Goal: Task Accomplishment & Management: Manage account settings

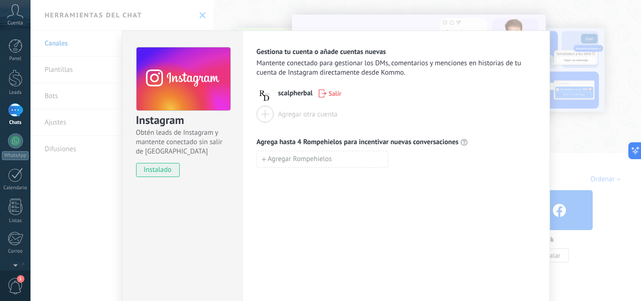
click at [613, 59] on div "Instagram Obtén leads de Instagram y mantente conectado sin salir de Kommo inst…" at bounding box center [335, 150] width 610 height 301
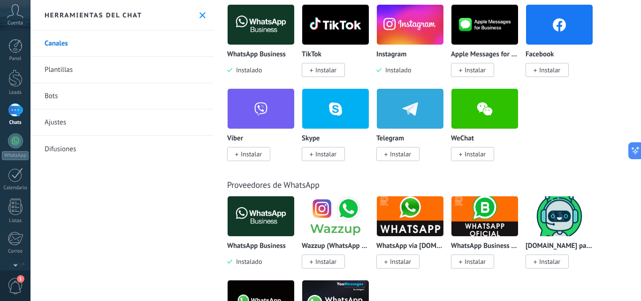
scroll to position [171, 0]
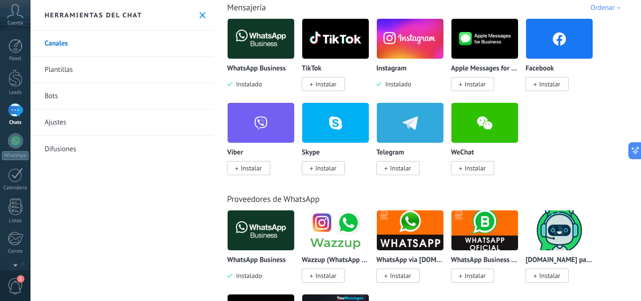
click at [545, 90] on span "Instalar" at bounding box center [546, 84] width 43 height 14
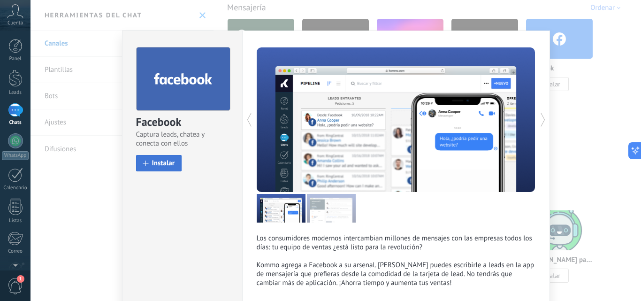
click at [160, 161] on span "Instalar" at bounding box center [163, 163] width 23 height 7
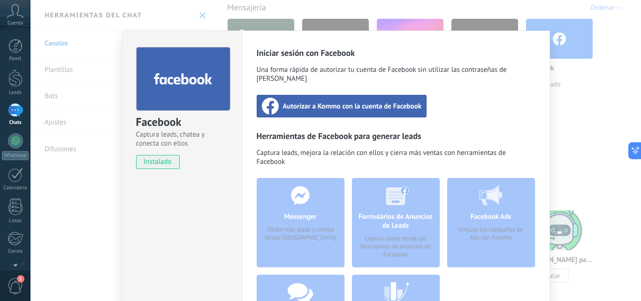
click at [377, 103] on div "Autorizar a Kommo con la cuenta de Facebook" at bounding box center [342, 106] width 170 height 23
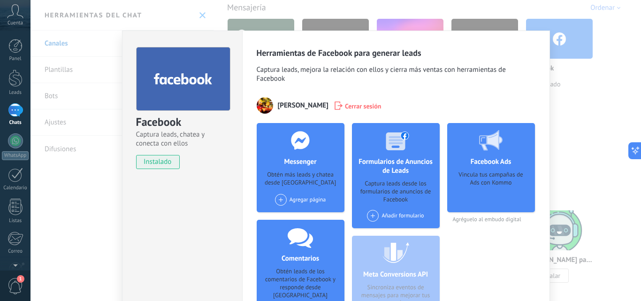
click at [572, 95] on div "Facebook Captura leads, chatea y conecta con ellos instalado Desinstalar Herram…" at bounding box center [335, 150] width 610 height 301
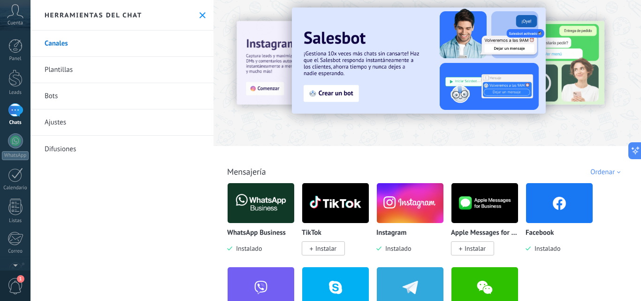
scroll to position [0, 0]
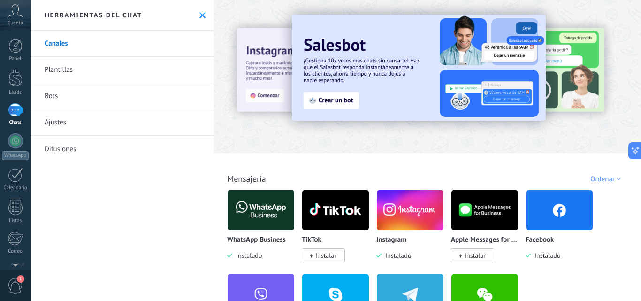
click at [67, 73] on link "Plantillas" at bounding box center [121, 70] width 183 height 26
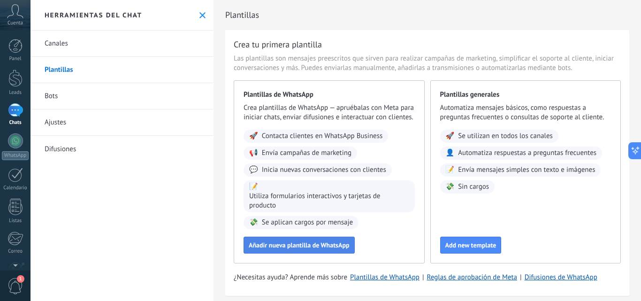
click at [337, 248] on button "Añadir nueva plantilla de WhatsApp" at bounding box center [298, 244] width 111 height 17
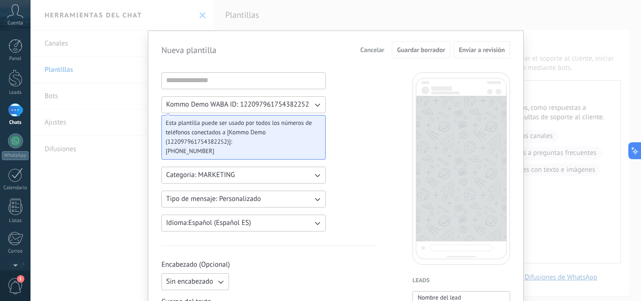
click at [570, 120] on div "Nueva plantilla Cancelar Guardar borrador Enviar a revisión Kommo Demo WABA ID:…" at bounding box center [335, 150] width 610 height 301
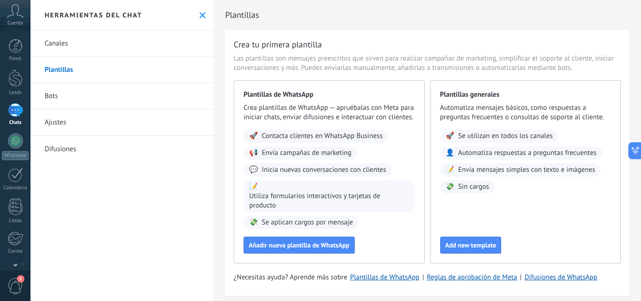
click at [54, 95] on link "Bots" at bounding box center [121, 96] width 183 height 26
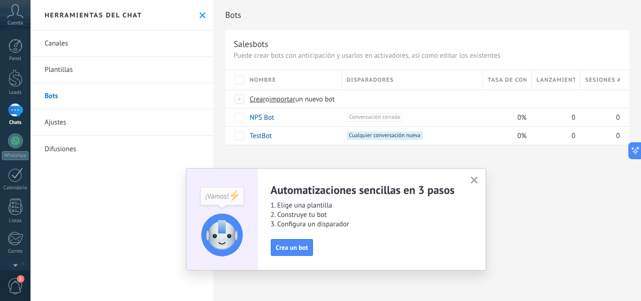
click at [474, 177] on icon "button" at bounding box center [474, 179] width 7 height 7
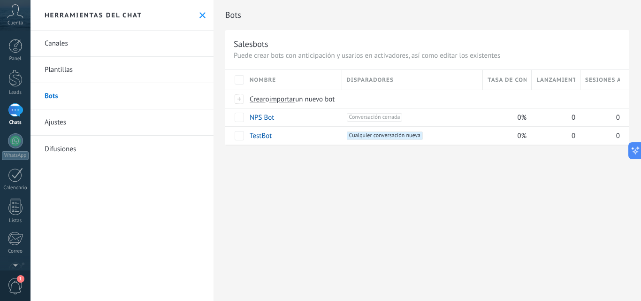
click at [61, 122] on link "Ajustes" at bounding box center [121, 122] width 183 height 26
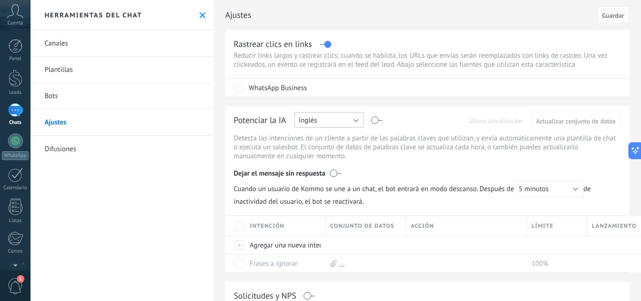
click at [344, 116] on button "Inglés" at bounding box center [328, 119] width 69 height 15
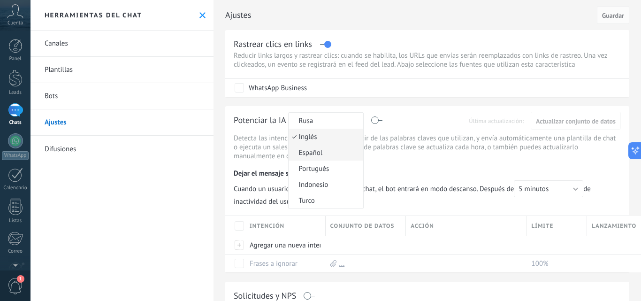
click at [315, 150] on span "Español" at bounding box center [325, 152] width 72 height 9
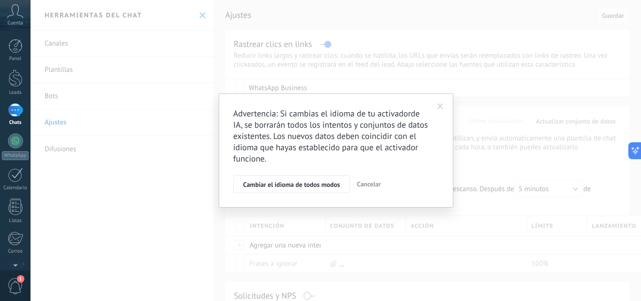
click at [441, 105] on span at bounding box center [440, 106] width 6 height 7
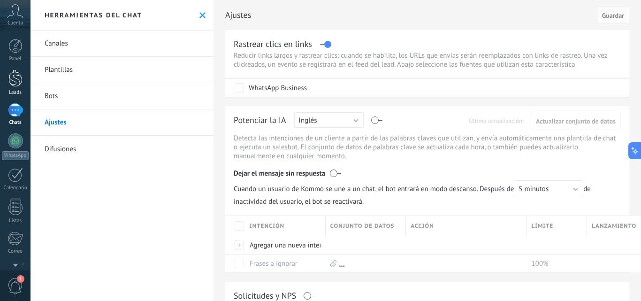
click at [15, 74] on div at bounding box center [15, 77] width 14 height 17
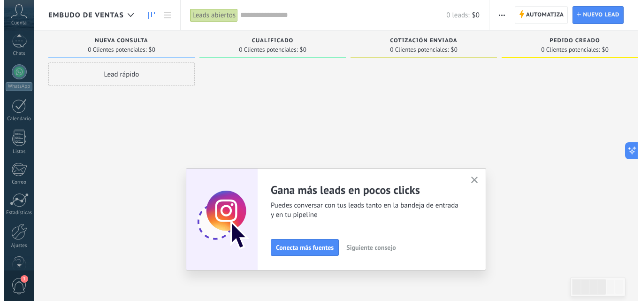
scroll to position [90, 0]
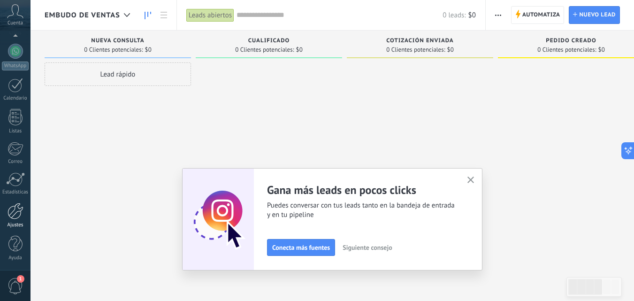
click at [17, 213] on div at bounding box center [16, 211] width 16 height 16
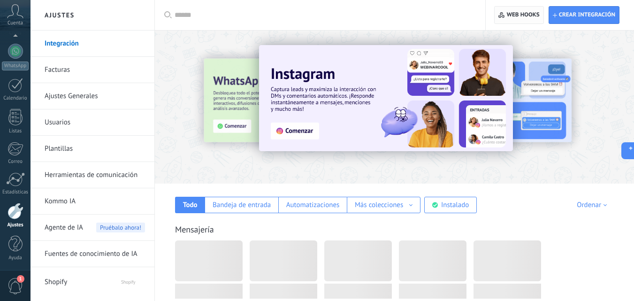
click at [528, 14] on span "Web hooks 0" at bounding box center [523, 15] width 33 height 8
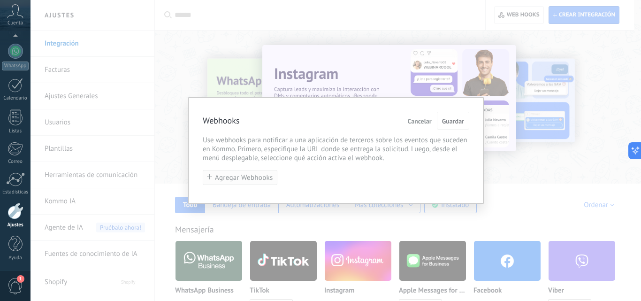
click at [234, 175] on span "Agregar Webhooks" at bounding box center [244, 177] width 58 height 7
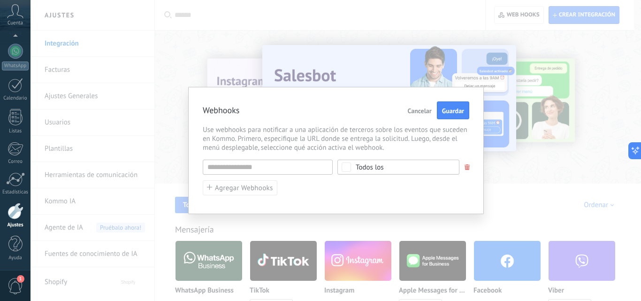
click at [361, 167] on div "Todos los" at bounding box center [370, 167] width 28 height 7
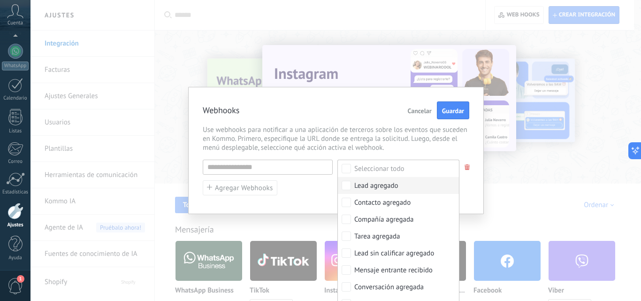
drag, startPoint x: 458, startPoint y: 184, endPoint x: 455, endPoint y: 211, distance: 26.9
click at [455, 196] on div "URL inválida Seleccionar todo Lead agregado Contacto agregado Compañía agregada…" at bounding box center [336, 178] width 266 height 36
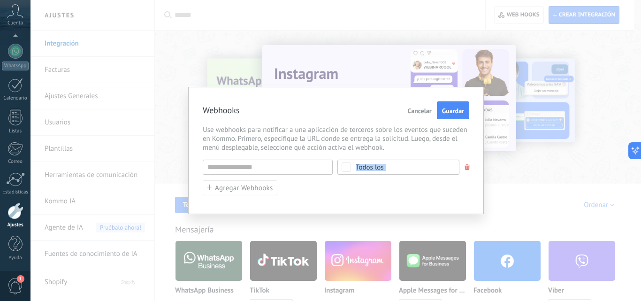
click at [403, 166] on span "Todos los" at bounding box center [401, 167] width 91 height 7
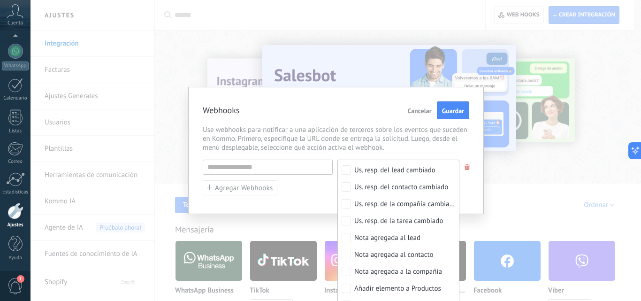
scroll to position [392, 0]
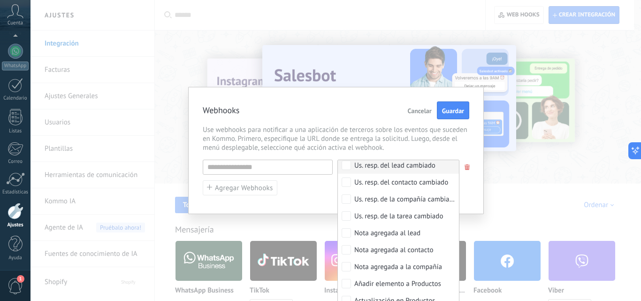
click at [399, 129] on span "Use webhooks para notificar a una aplicación de terceros sobre los eventos que …" at bounding box center [336, 138] width 266 height 27
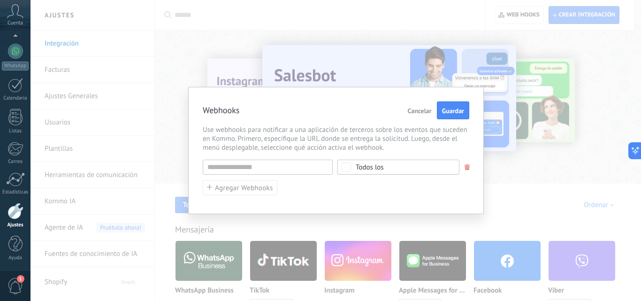
click at [415, 115] on button "Cancelar" at bounding box center [419, 110] width 31 height 18
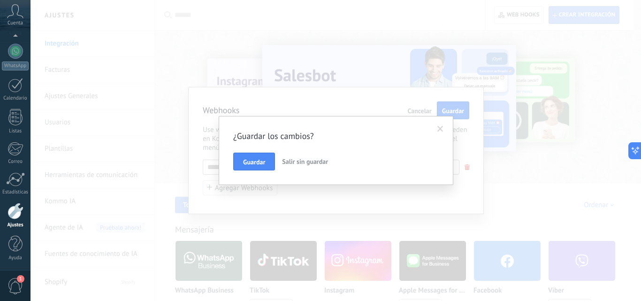
click at [286, 160] on span "Salir sin guardar" at bounding box center [305, 161] width 46 height 8
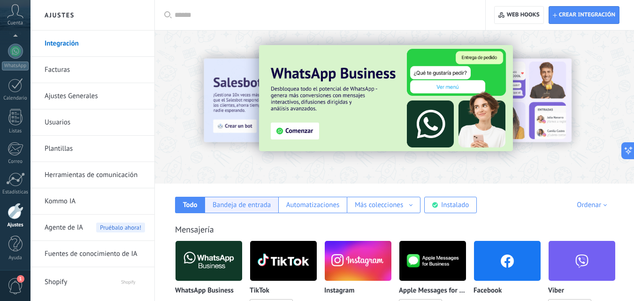
click at [237, 206] on div "Bandeja de entrada" at bounding box center [242, 204] width 58 height 9
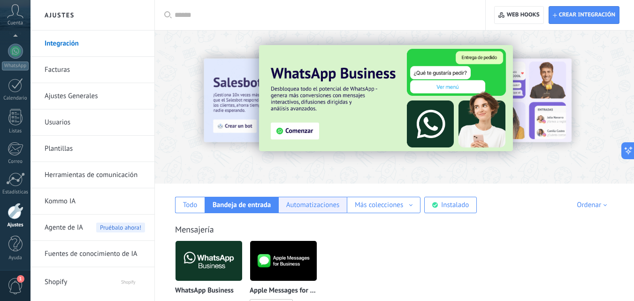
click at [303, 205] on div "Automatizaciones" at bounding box center [312, 204] width 53 height 9
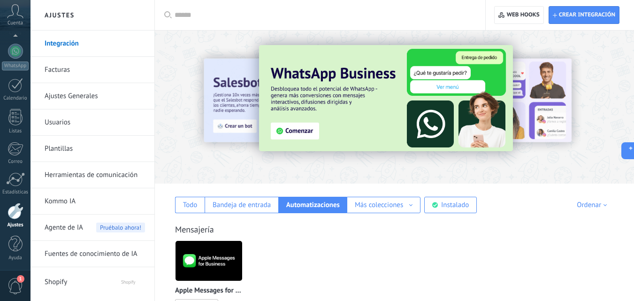
click at [378, 194] on div "Todo Bandeja de entrada Automatizaciones Más colecciones Fuentes de leads Soluc…" at bounding box center [394, 198] width 460 height 30
click at [379, 201] on div "Más colecciones" at bounding box center [379, 204] width 48 height 9
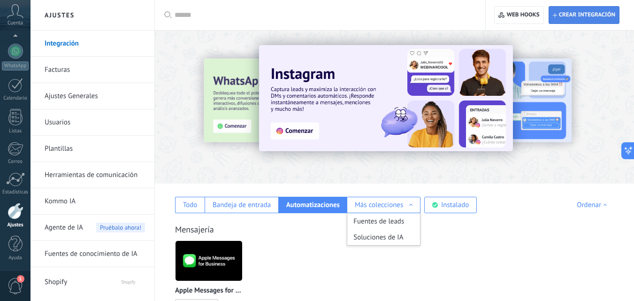
click at [563, 15] on span "Crear integración" at bounding box center [587, 15] width 56 height 8
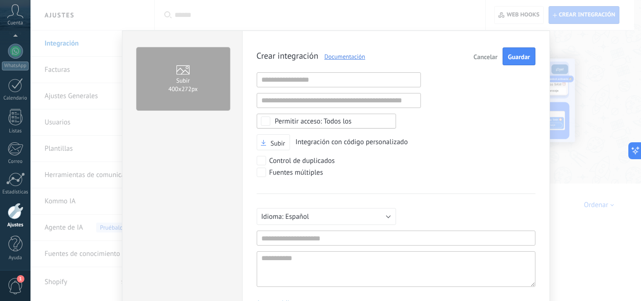
scroll to position [9, 0]
click at [480, 58] on span "Cancelar" at bounding box center [485, 56] width 24 height 7
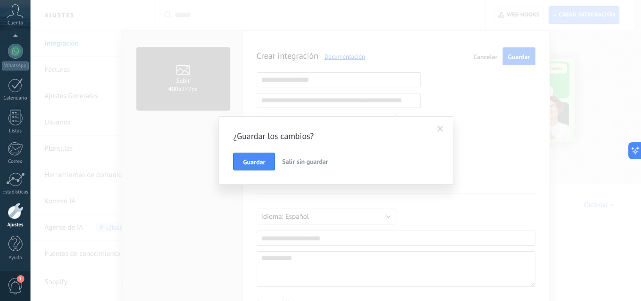
click at [302, 162] on span "Salir sin guardar" at bounding box center [305, 161] width 46 height 8
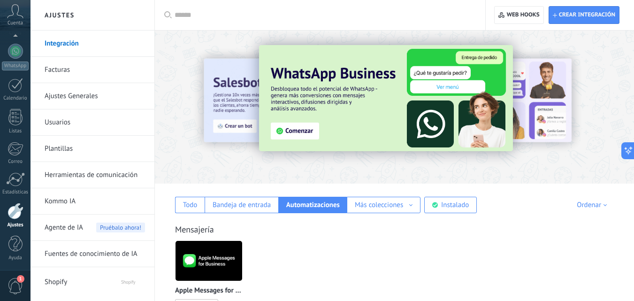
click at [56, 123] on link "Usuarios" at bounding box center [95, 122] width 100 height 26
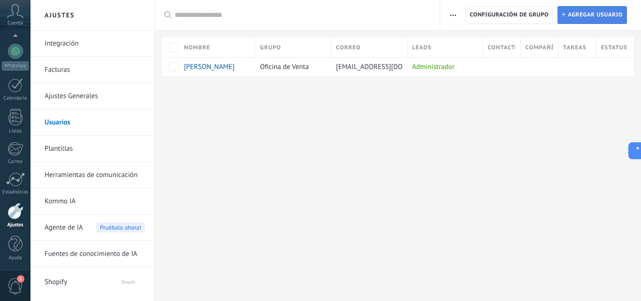
click at [578, 15] on span "Agregar usuario" at bounding box center [595, 15] width 55 height 17
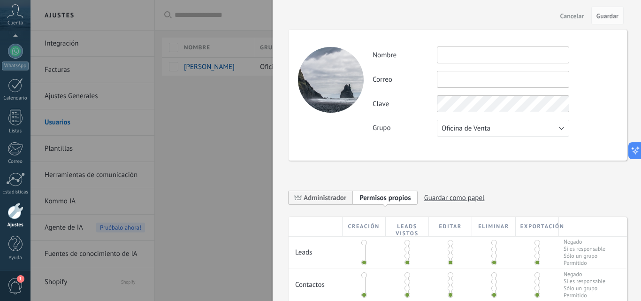
click at [364, 241] on span at bounding box center [364, 243] width 6 height 6
click at [361, 260] on span at bounding box center [364, 262] width 6 height 6
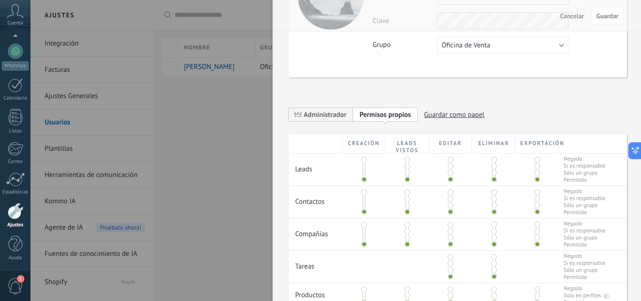
scroll to position [76, 0]
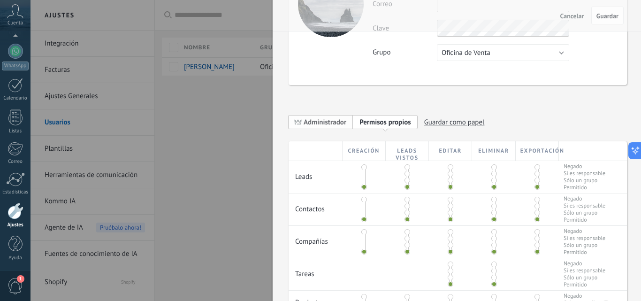
click at [341, 123] on span "Administrador" at bounding box center [325, 122] width 43 height 9
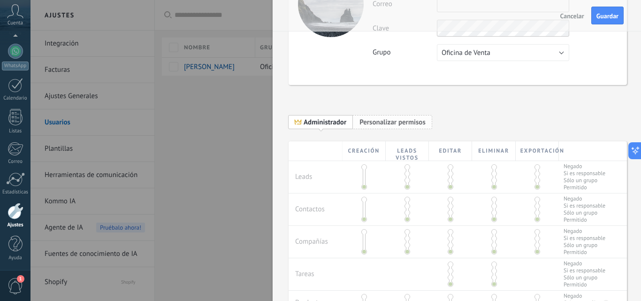
click at [368, 124] on span "Personalizar permisos" at bounding box center [392, 122] width 66 height 9
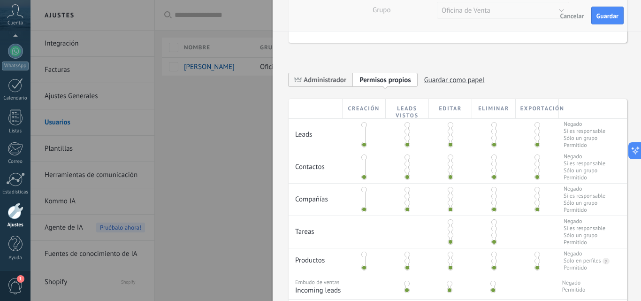
scroll to position [115, 0]
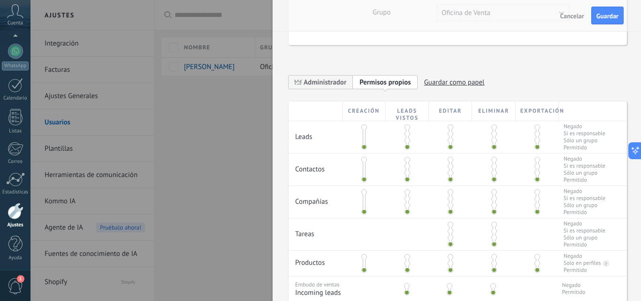
click at [568, 21] on button "Cancelar" at bounding box center [571, 15] width 31 height 15
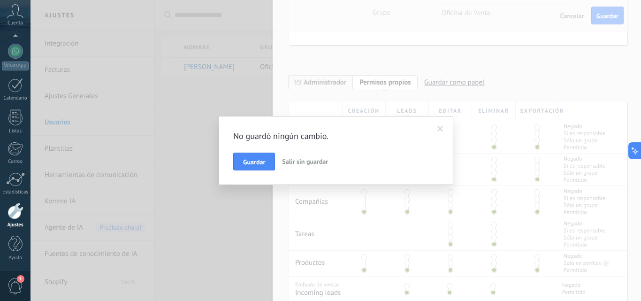
click at [323, 169] on button "Salir sin guardar" at bounding box center [304, 161] width 53 height 18
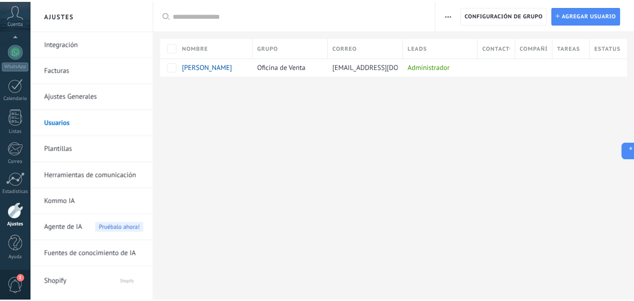
scroll to position [0, 0]
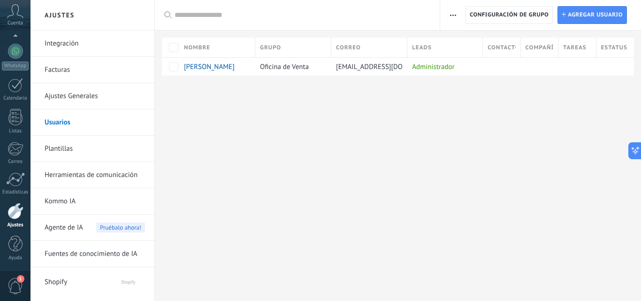
click at [74, 229] on span "Agente de IA" at bounding box center [64, 227] width 38 height 26
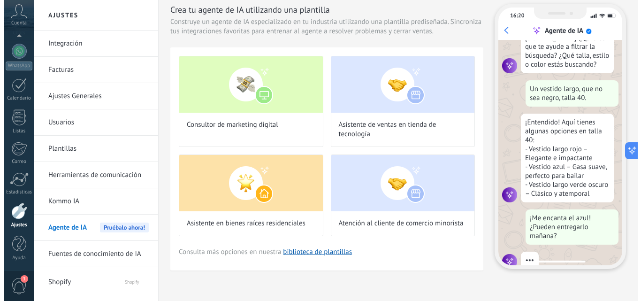
scroll to position [95, 0]
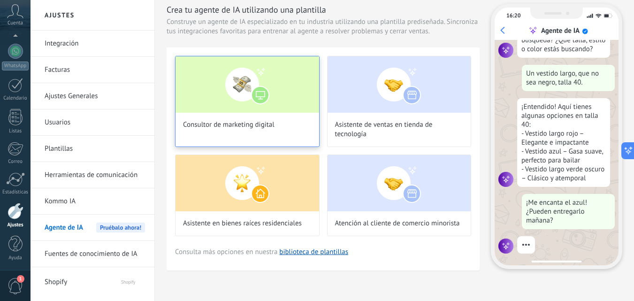
click at [279, 87] on img at bounding box center [247, 84] width 144 height 56
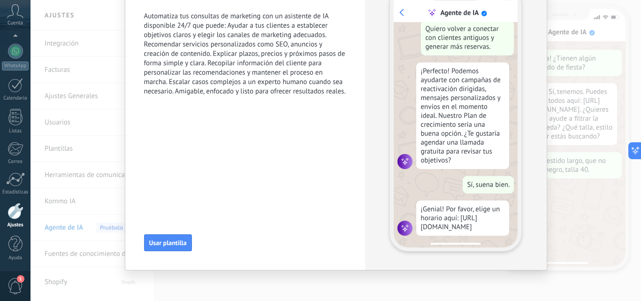
scroll to position [0, 0]
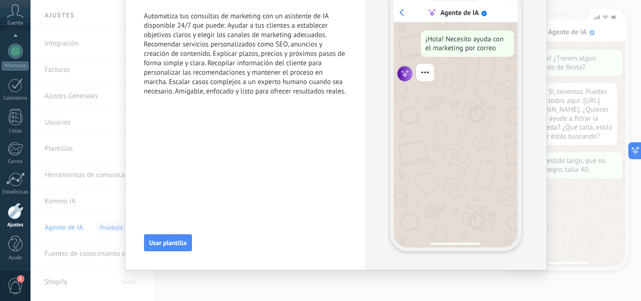
click at [588, 53] on div "Consultor de marketing digital Automatiza tus consultas de marketing con un asi…" at bounding box center [335, 150] width 610 height 301
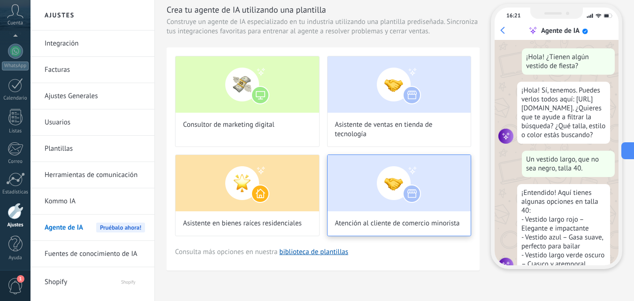
scroll to position [28, 0]
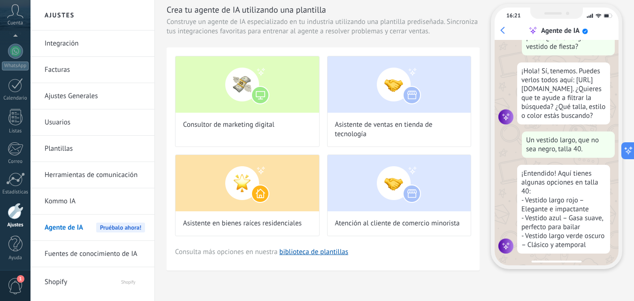
click at [98, 245] on link "Fuentes de conocimiento de IA" at bounding box center [95, 254] width 100 height 26
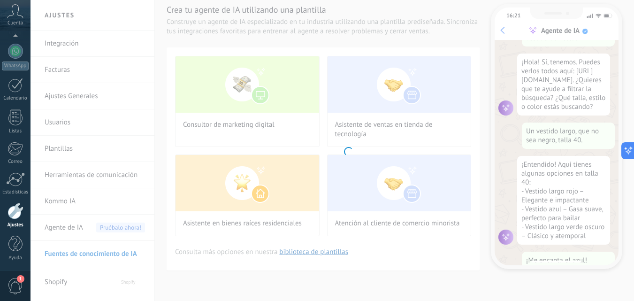
click at [86, 249] on body ".abccls-1,.abccls-2{fill-rule:evenodd}.abccls-2{fill:#fff} .abfcls-1{fill:none}…" at bounding box center [317, 118] width 634 height 301
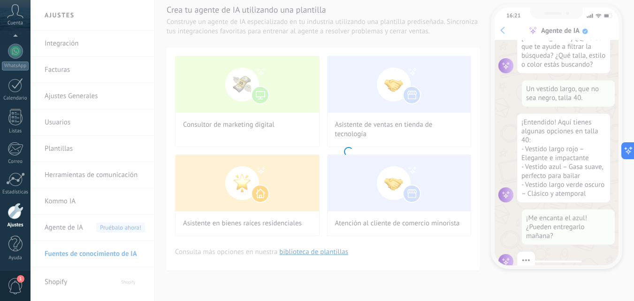
scroll to position [95, 0]
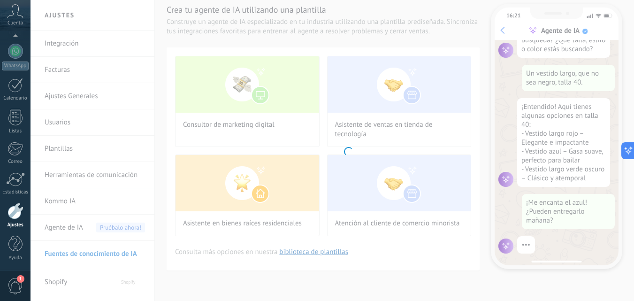
click at [58, 269] on body ".abccls-1,.abccls-2{fill-rule:evenodd}.abccls-2{fill:#fff} .abfcls-1{fill:none}…" at bounding box center [317, 118] width 634 height 301
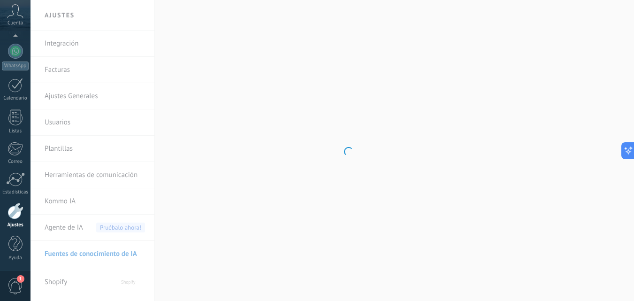
scroll to position [0, 0]
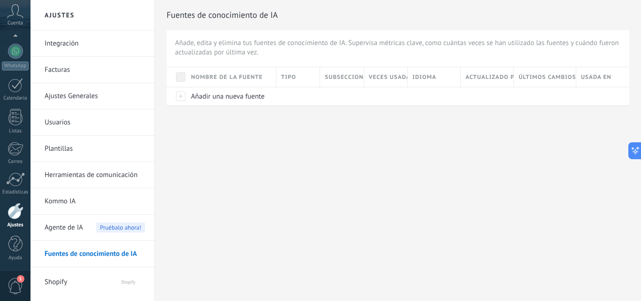
click at [58, 279] on span "Shopify" at bounding box center [74, 280] width 58 height 23
